Goal: Task Accomplishment & Management: Use online tool/utility

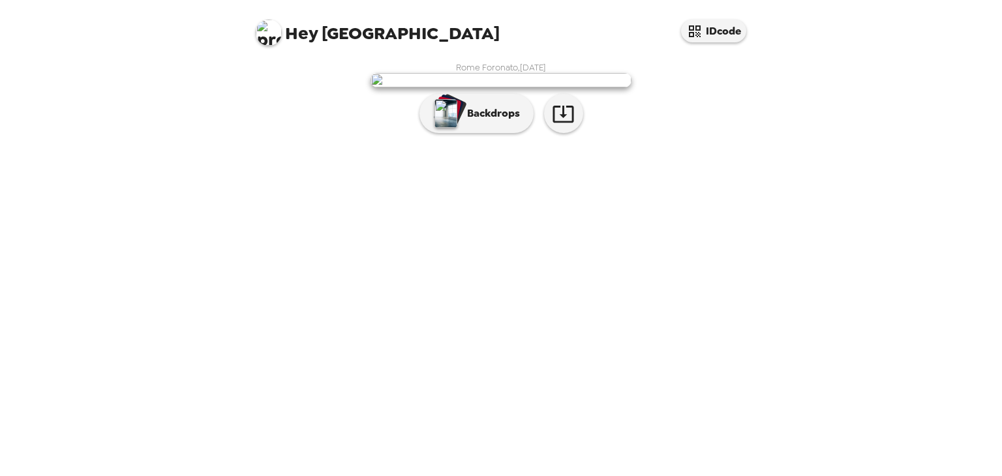
click at [505, 87] on img at bounding box center [501, 80] width 261 height 14
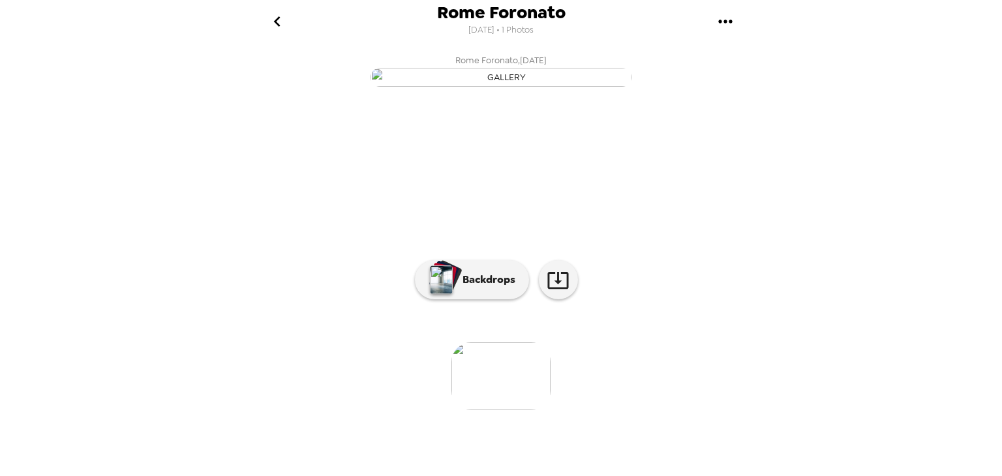
click at [763, 194] on div "Rome Foronato [DATE] • 1 Photos Rome Foronato , [DATE] 0 photos waiting review …" at bounding box center [501, 238] width 1002 height 476
drag, startPoint x: 762, startPoint y: 194, endPoint x: 767, endPoint y: 222, distance: 28.5
click at [767, 222] on div "Rome Foronato [DATE] • 1 Photos Rome Foronato , [DATE] 0 photos waiting review …" at bounding box center [501, 238] width 1002 height 476
click at [478, 299] on button "Backdrops" at bounding box center [472, 279] width 114 height 39
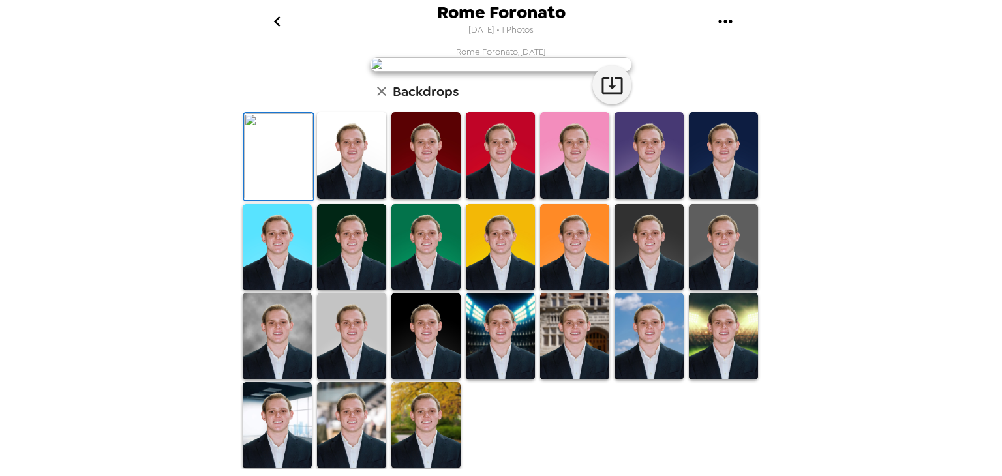
scroll to position [211, 0]
click at [292, 291] on img at bounding box center [277, 247] width 69 height 87
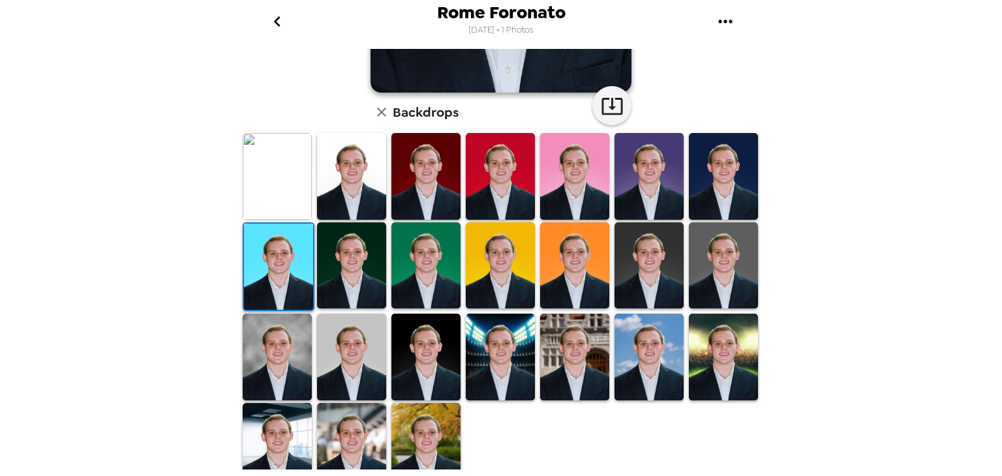
scroll to position [307, 0]
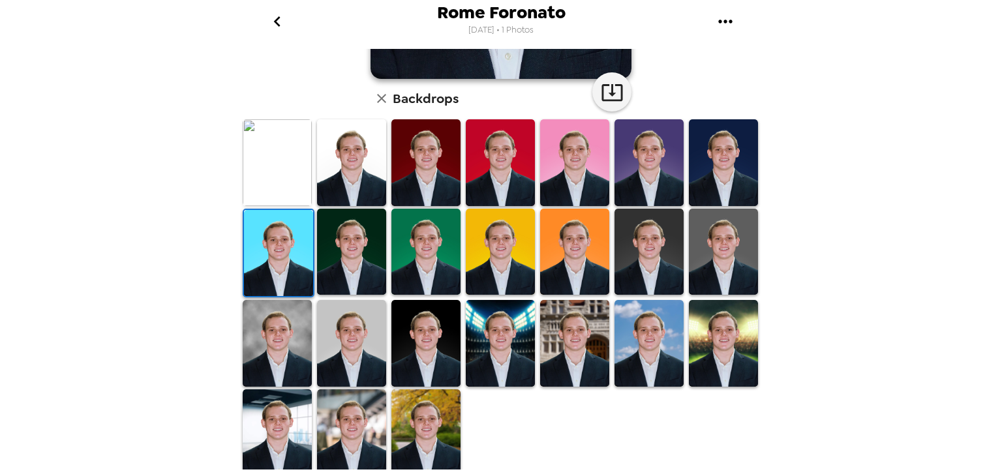
click at [496, 340] on img at bounding box center [500, 343] width 69 height 87
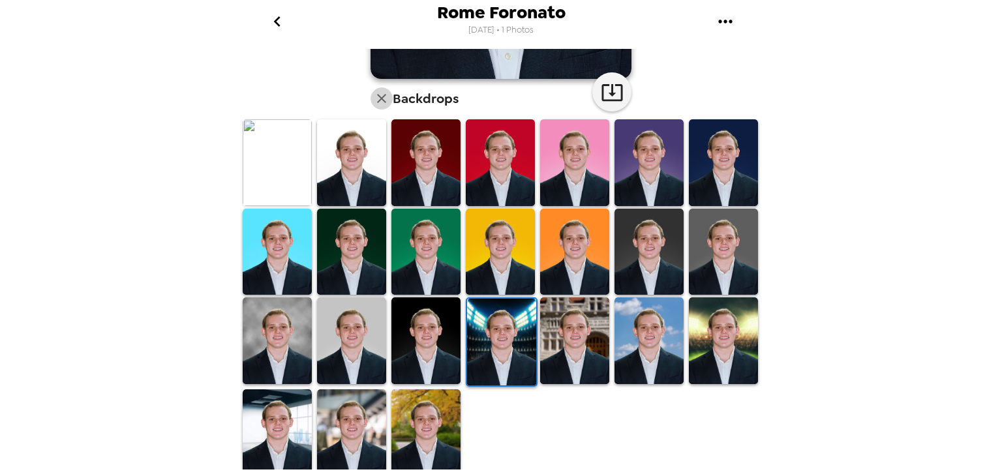
click at [380, 100] on icon "button" at bounding box center [382, 99] width 16 height 16
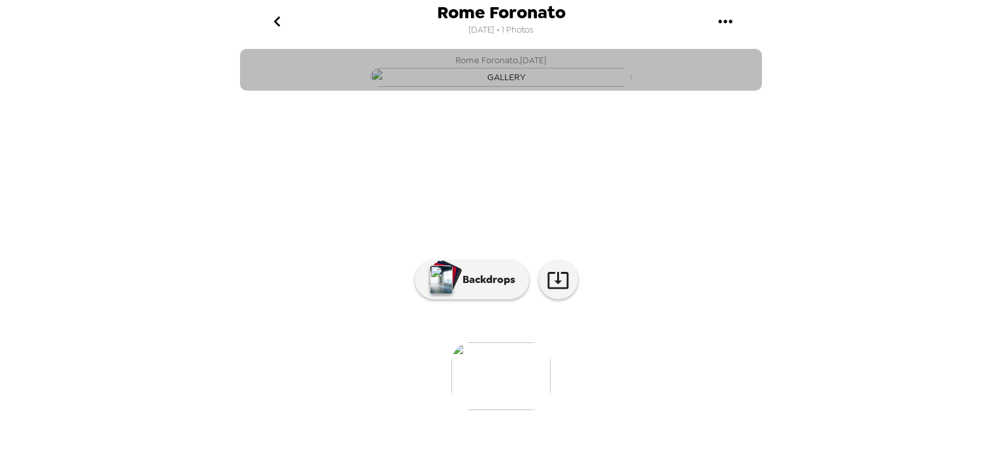
click at [558, 87] on img "button" at bounding box center [501, 77] width 261 height 19
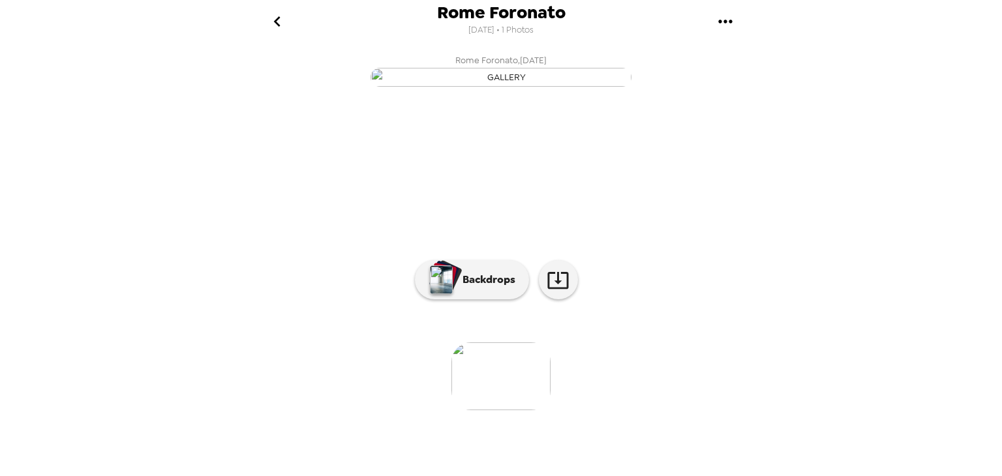
drag, startPoint x: 558, startPoint y: 256, endPoint x: 502, endPoint y: 215, distance: 69.9
click at [502, 87] on img "button" at bounding box center [501, 77] width 261 height 19
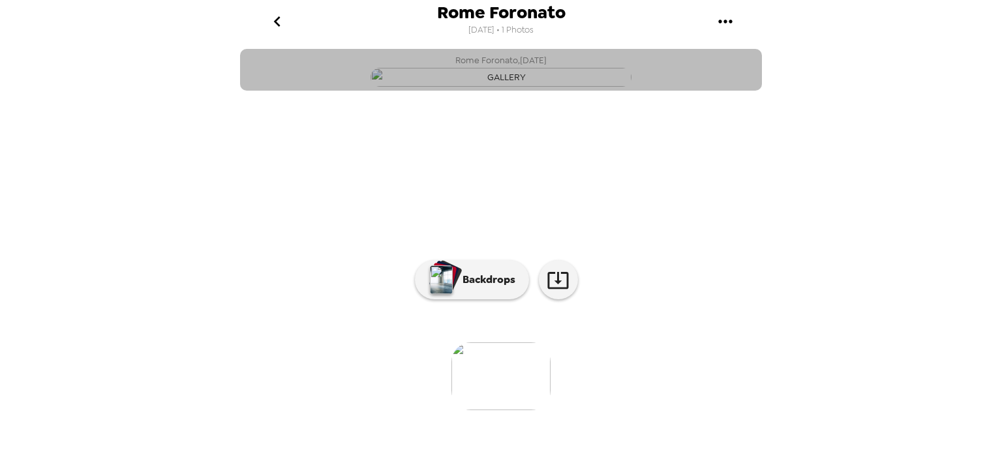
drag, startPoint x: 502, startPoint y: 215, endPoint x: 542, endPoint y: 179, distance: 54.1
click at [542, 87] on img "button" at bounding box center [501, 77] width 261 height 19
click at [549, 87] on img "button" at bounding box center [501, 77] width 261 height 19
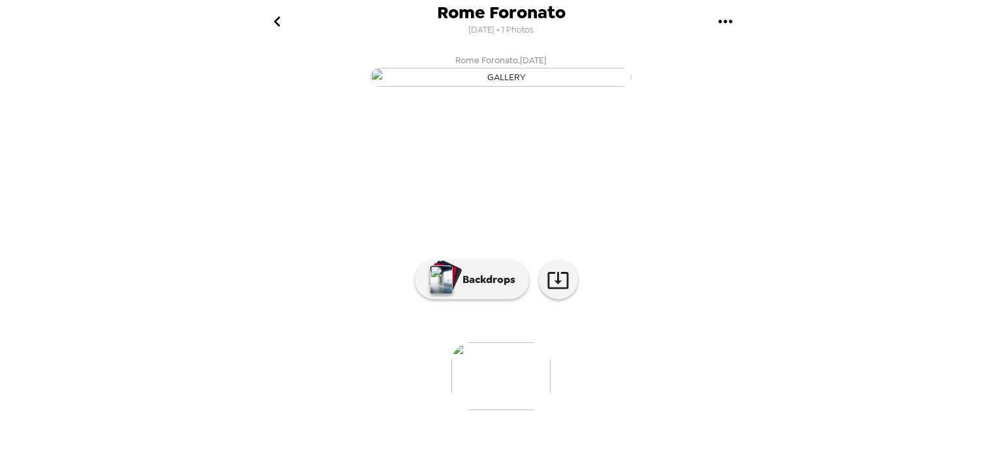
click at [595, 87] on img "button" at bounding box center [501, 77] width 261 height 19
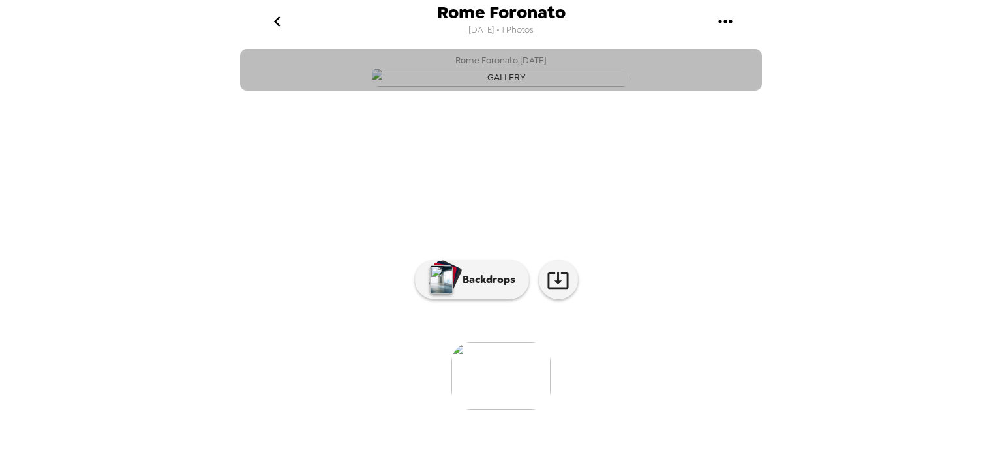
click at [692, 91] on button "Rome Foronato , 09-25-2025" at bounding box center [501, 70] width 522 height 42
